Goal: Task Accomplishment & Management: Manage account settings

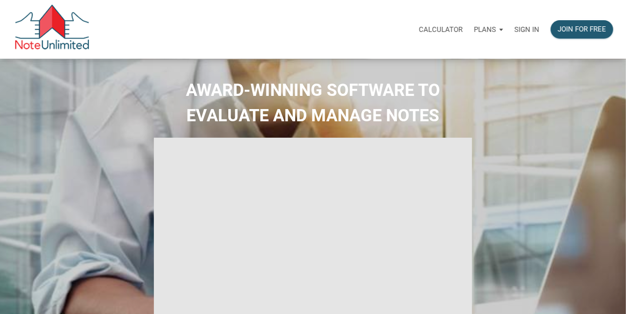
click at [525, 30] on p "Sign in" at bounding box center [526, 29] width 25 height 8
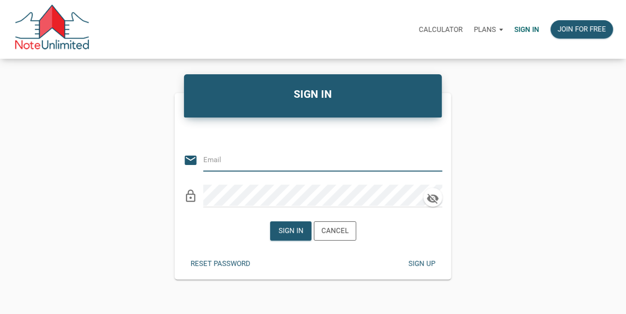
type input "[PERSON_NAME][EMAIL_ADDRESS][PERSON_NAME][DOMAIN_NAME]"
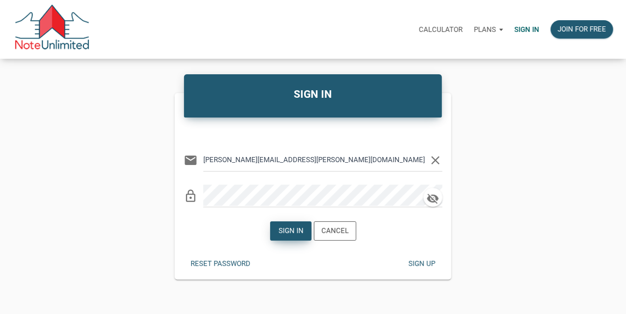
click at [295, 233] on div "Sign in" at bounding box center [290, 231] width 25 height 11
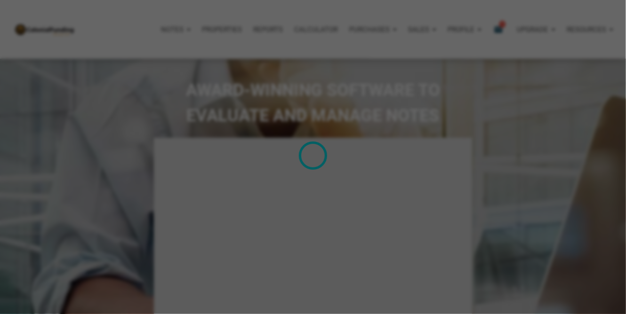
type input "Introduction to new features"
select select
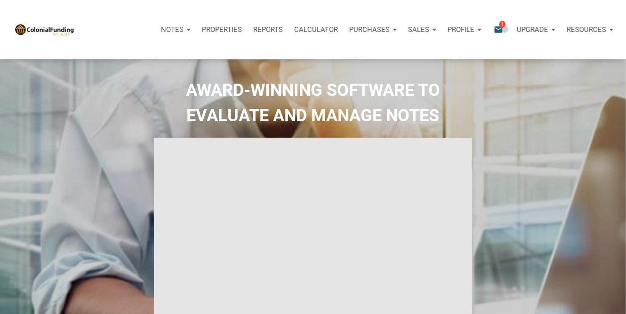
click at [505, 29] on div "Notifications email 1" at bounding box center [501, 29] width 17 height 11
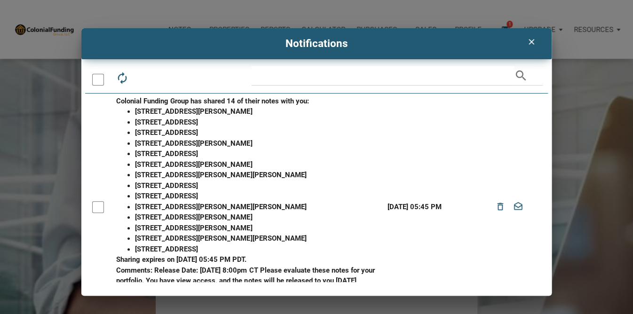
scroll to position [39, 0]
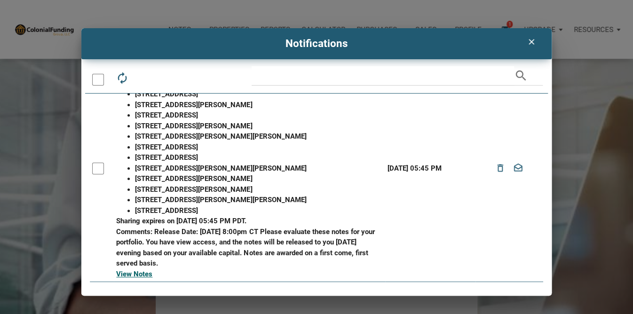
click at [97, 173] on div at bounding box center [98, 169] width 12 height 12
click at [265, 187] on li "[STREET_ADDRESS][PERSON_NAME]" at bounding box center [258, 189] width 247 height 11
click at [143, 275] on link "View Notes" at bounding box center [134, 274] width 36 height 8
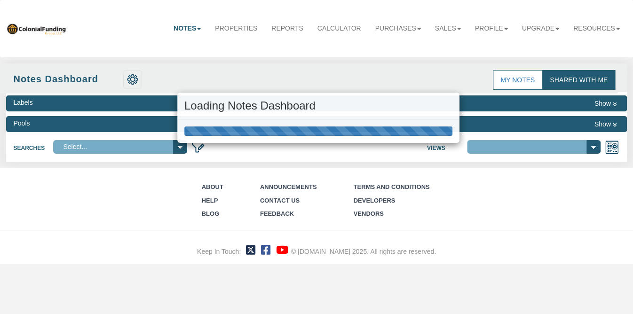
select select "316"
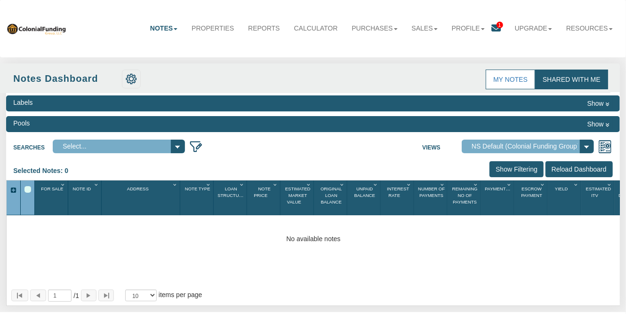
click at [181, 145] on select "Select..." at bounding box center [119, 147] width 132 height 14
click at [496, 25] on span "1" at bounding box center [499, 25] width 7 height 7
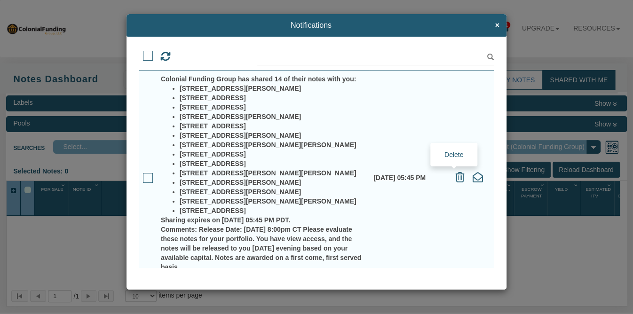
click at [456, 178] on icon at bounding box center [460, 177] width 9 height 10
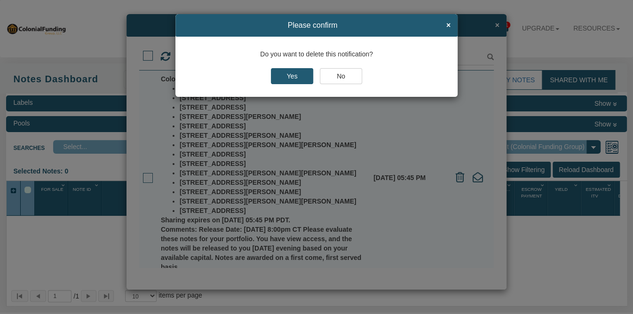
click at [299, 75] on input "Yes" at bounding box center [292, 76] width 42 height 16
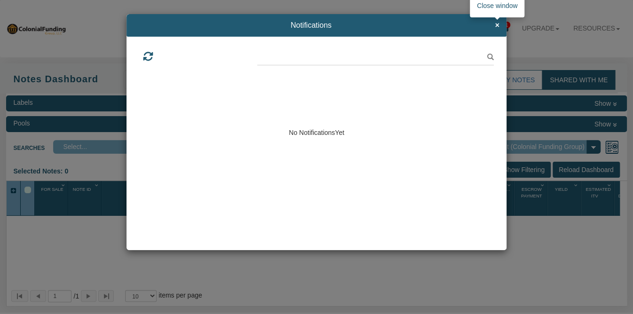
click at [497, 26] on span "×" at bounding box center [497, 25] width 4 height 8
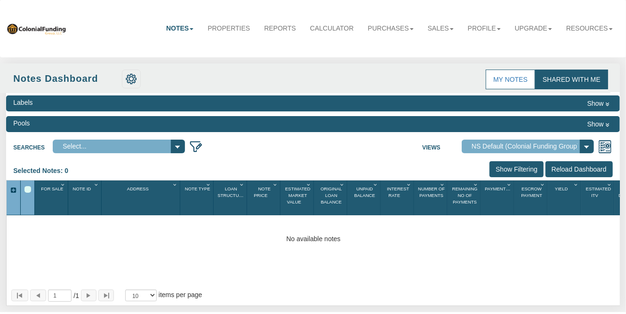
click at [175, 30] on link "Notes" at bounding box center [179, 28] width 41 height 21
click at [175, 52] on link "Dashboard" at bounding box center [163, 47] width 74 height 12
click at [104, 241] on div "No available notes" at bounding box center [313, 238] width 613 height 9
click at [173, 28] on link "Notes" at bounding box center [179, 28] width 41 height 21
click at [167, 48] on link "Dashboard" at bounding box center [163, 47] width 74 height 12
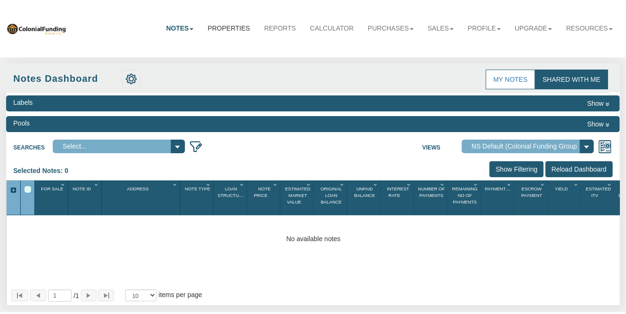
click at [226, 22] on link "Properties" at bounding box center [228, 28] width 56 height 21
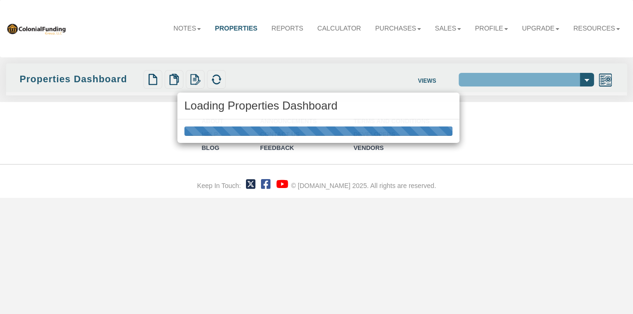
select select "138"
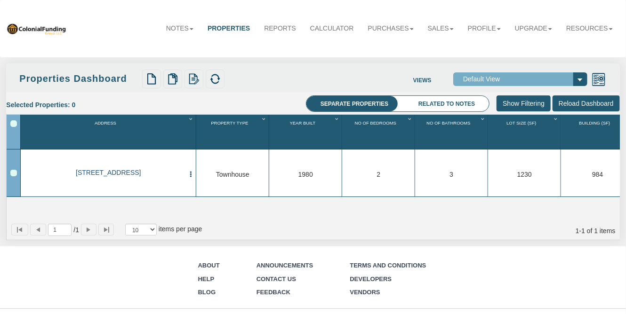
click at [139, 170] on link "0001 B Lafayette Ave, Baltimore, MD, 21202" at bounding box center [108, 173] width 153 height 8
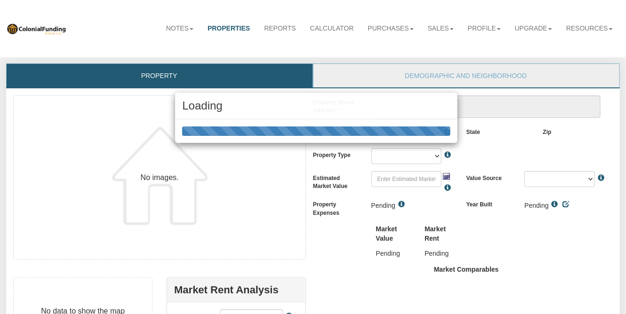
scroll to position [178, 0]
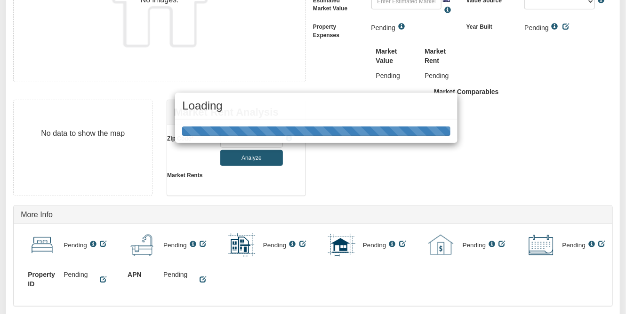
type textarea "0001 B Lafayette Ave"
type input "$580,000.00"
type input "21202"
select select "string:Baltimore"
select select "string:TH"
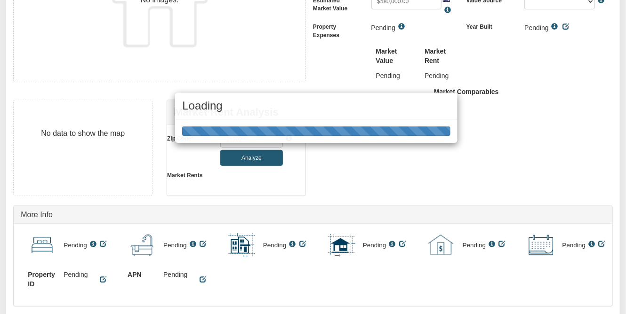
select select "string:By seller"
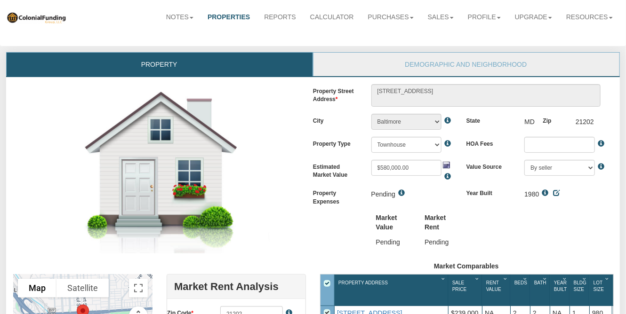
scroll to position [0, 0]
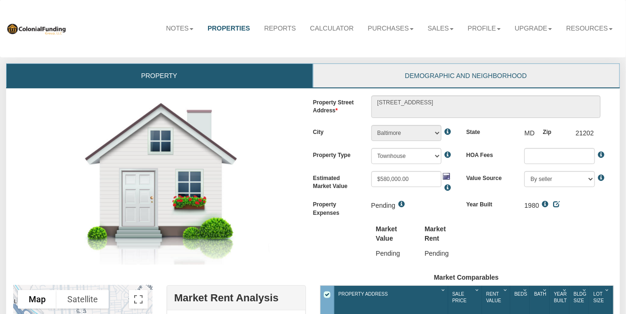
click at [416, 79] on link "Demographic and Neighborhood" at bounding box center [465, 76] width 305 height 24
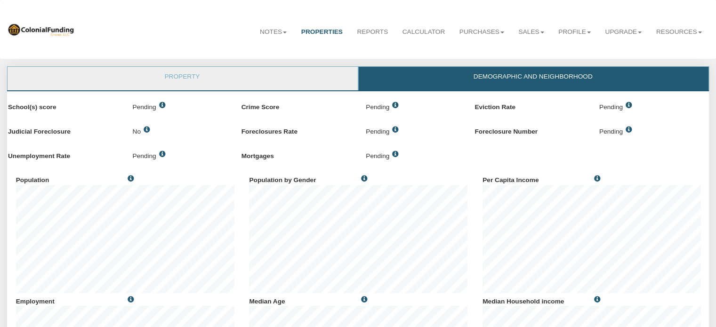
scroll to position [121, 233]
click at [280, 69] on link "Property" at bounding box center [182, 79] width 349 height 24
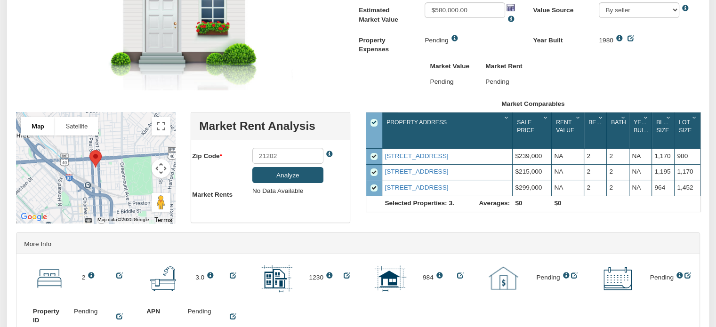
scroll to position [179, 0]
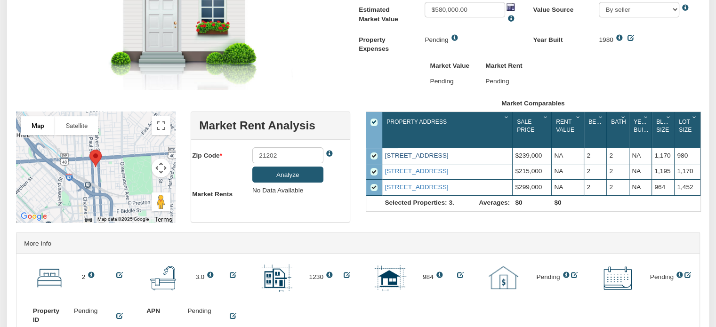
click at [444, 159] on link "817 N Collington Ave, Baltimore, MD, 21205" at bounding box center [416, 155] width 64 height 7
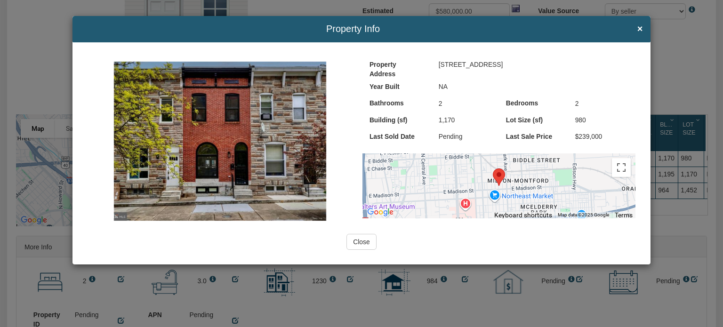
click at [356, 240] on input "Close" at bounding box center [361, 242] width 30 height 16
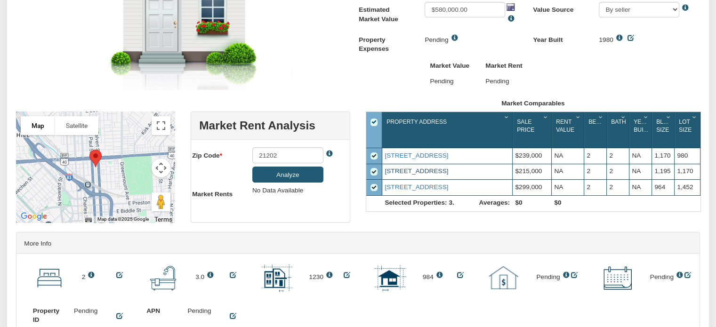
click at [416, 175] on link "219 N Castle St, Baltimore, MD, 21231" at bounding box center [416, 170] width 64 height 7
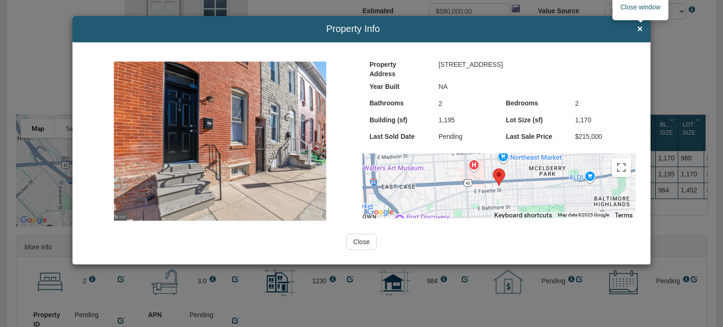
click at [633, 29] on span "×" at bounding box center [640, 29] width 6 height 10
